Goal: Check status: Check status

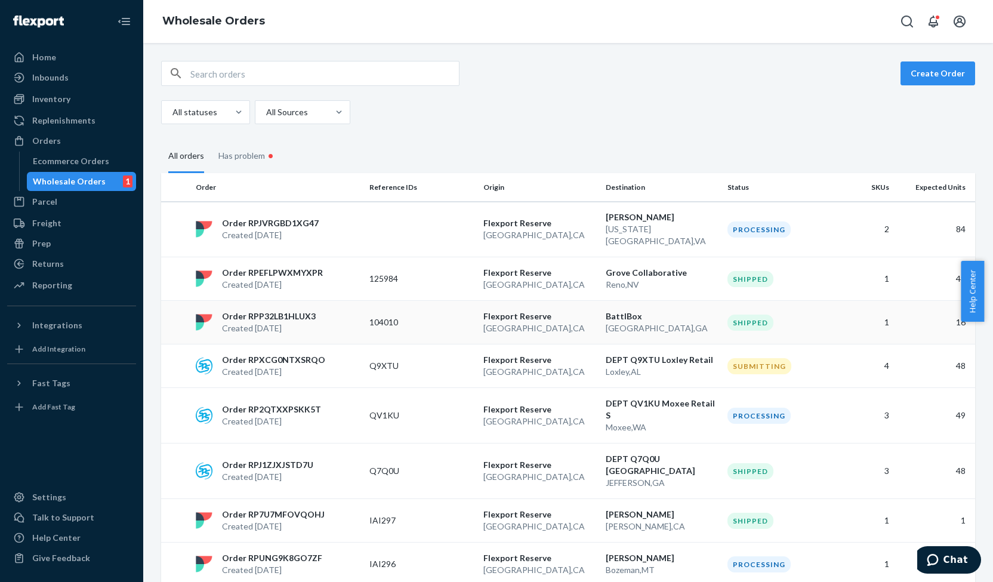
click at [297, 322] on p "Created Aug 21, 2025" at bounding box center [269, 328] width 94 height 12
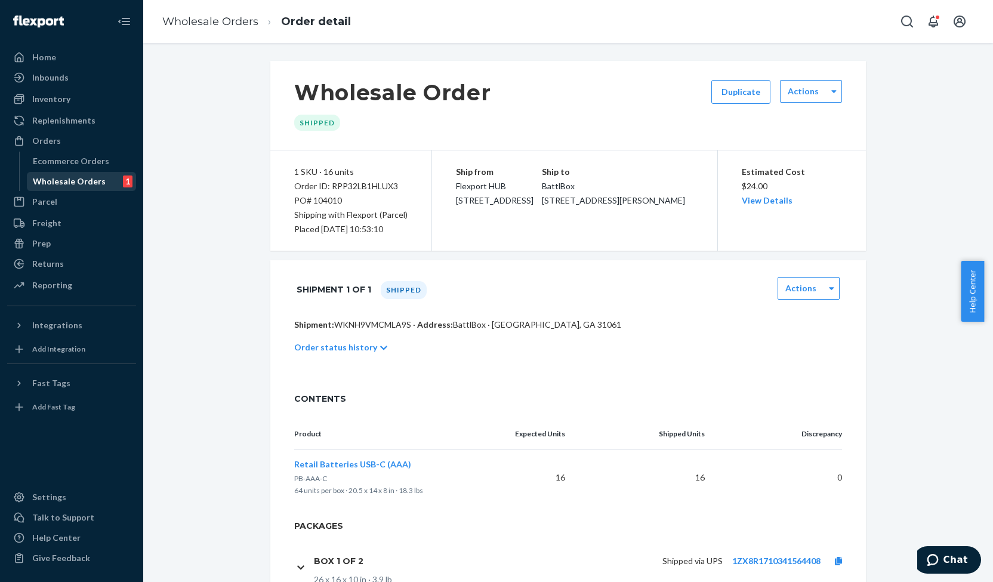
click at [81, 178] on div "Wholesale Orders" at bounding box center [69, 181] width 73 height 12
